Goal: Entertainment & Leisure: Consume media (video, audio)

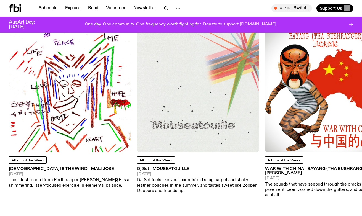
scroll to position [622, 0]
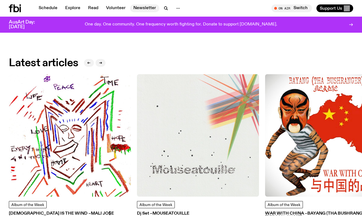
click at [146, 11] on link "Newsletter" at bounding box center [144, 8] width 29 height 8
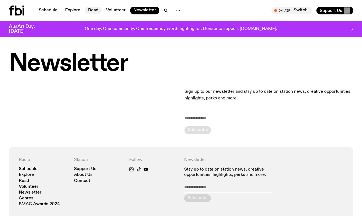
click at [93, 11] on link "Read" at bounding box center [93, 11] width 17 height 8
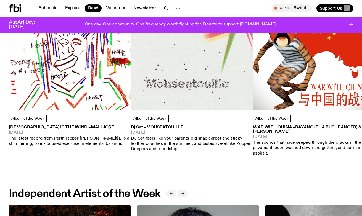
scroll to position [224, 0]
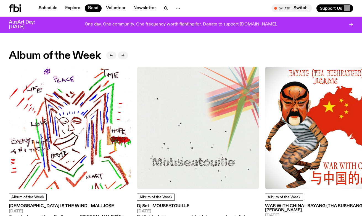
click at [124, 56] on icon "button" at bounding box center [122, 55] width 3 height 3
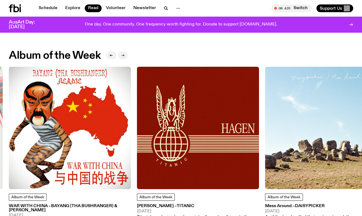
click at [124, 55] on icon "button" at bounding box center [123, 55] width 2 height 0
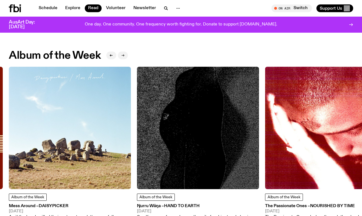
click at [124, 55] on icon "button" at bounding box center [123, 55] width 2 height 0
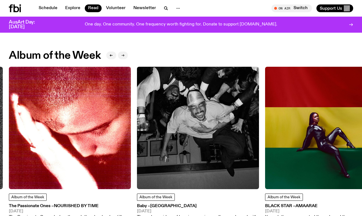
click at [124, 55] on icon "button" at bounding box center [123, 55] width 2 height 0
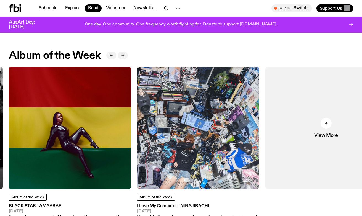
click at [124, 55] on icon "button" at bounding box center [123, 55] width 2 height 0
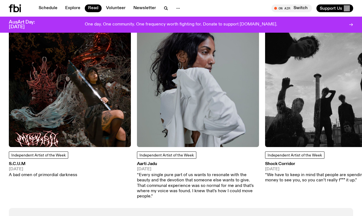
scroll to position [482, 0]
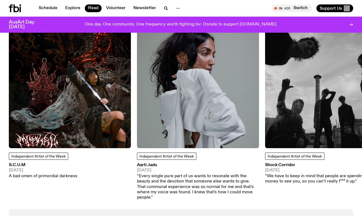
click at [83, 106] on img at bounding box center [70, 87] width 122 height 122
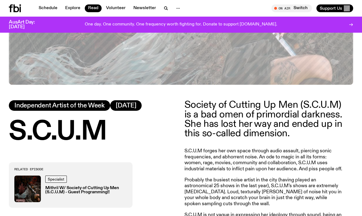
scroll to position [46, 0]
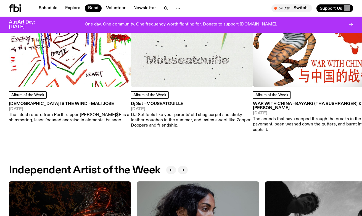
scroll to position [262, 0]
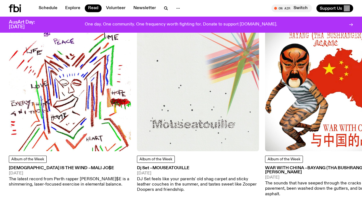
click at [111, 98] on img at bounding box center [70, 90] width 122 height 122
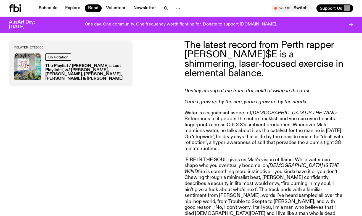
scroll to position [364, 0]
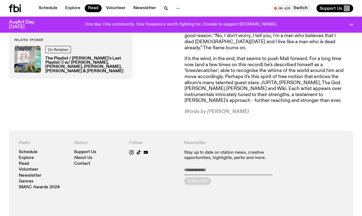
click at [60, 61] on h3 "The Playlist / [PERSON_NAME]'s Last Playlist :'( w/ [PERSON_NAME], [PERSON_NAME…" at bounding box center [86, 64] width 82 height 17
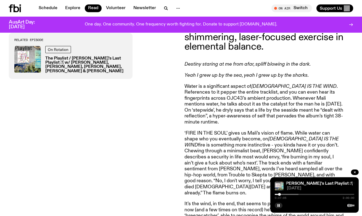
scroll to position [395, 0]
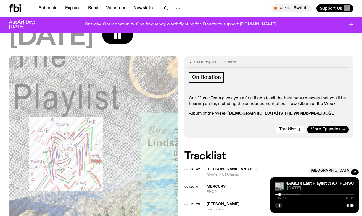
scroll to position [184, 0]
